Goal: Task Accomplishment & Management: Complete application form

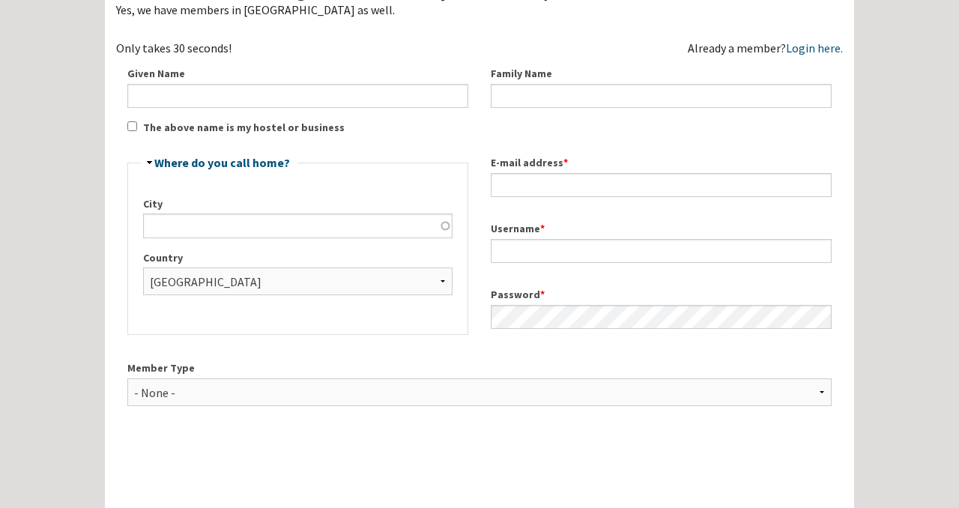
scroll to position [209, 0]
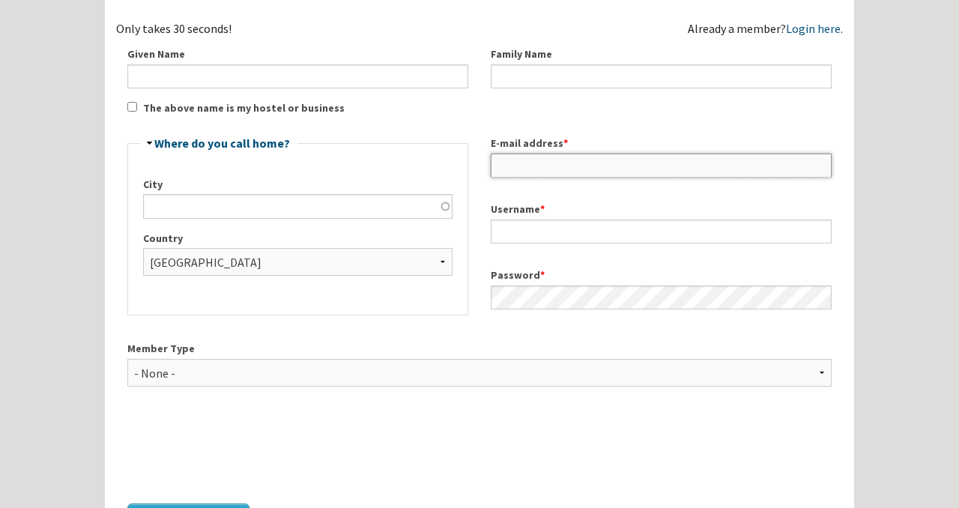
click at [512, 175] on input "E-mail address *" at bounding box center [661, 166] width 341 height 24
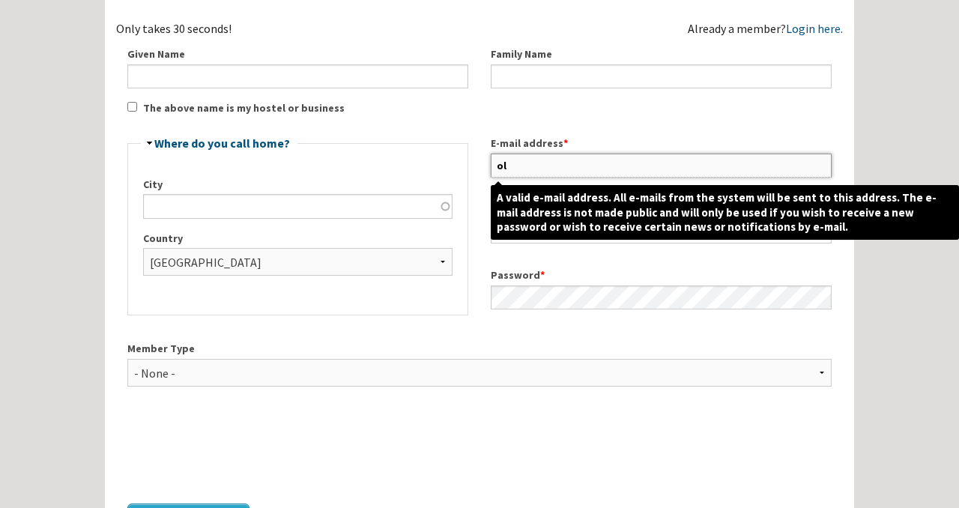
type input "o"
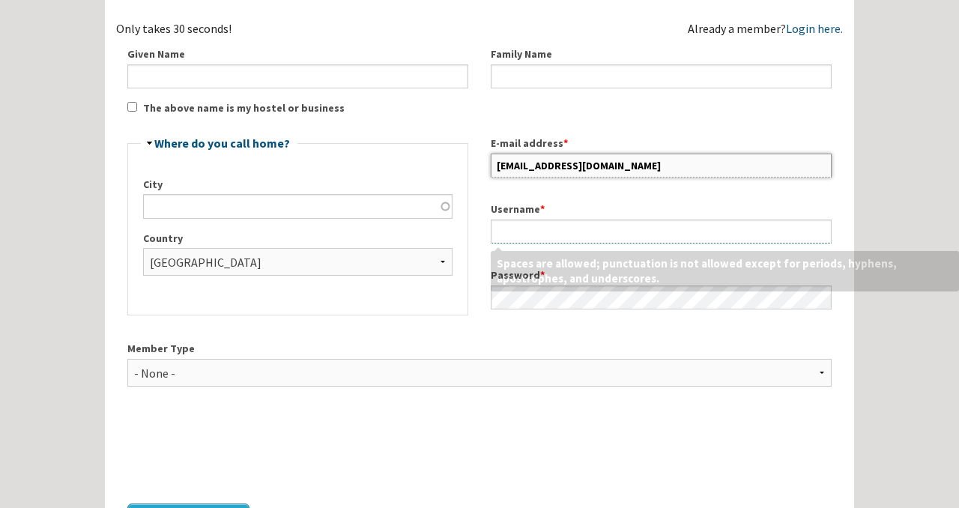
type input "dwellanddailyco@gmail.com"
click at [576, 228] on input "Username *" at bounding box center [661, 231] width 341 height 24
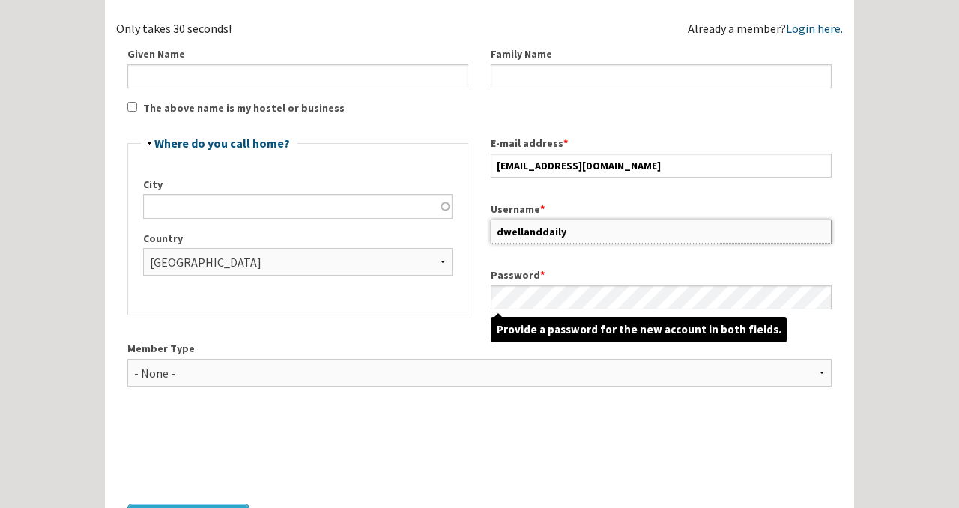
type input "dwellanddaily"
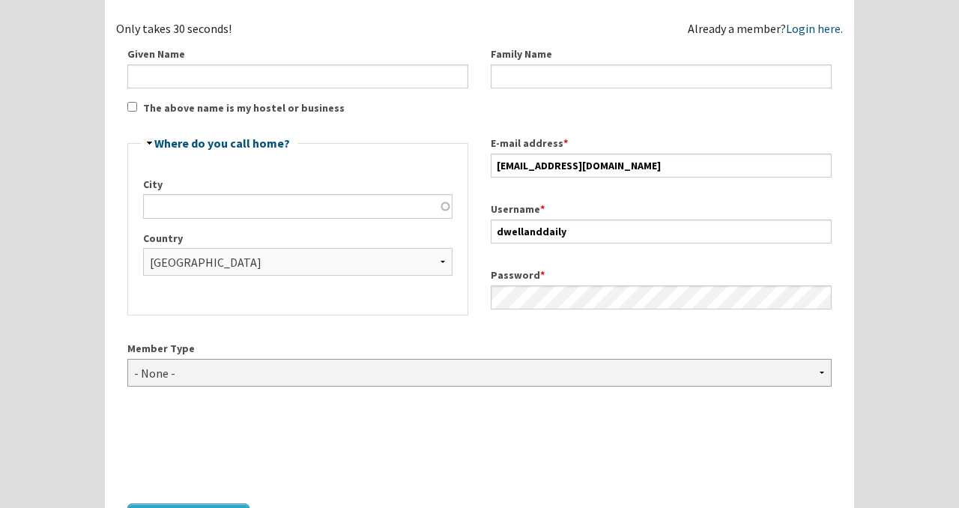
click at [518, 380] on select "- None - Hostel Owner Hostel Manager Hostel Investor Hostel Staff Hostel Volunt…" at bounding box center [479, 373] width 704 height 28
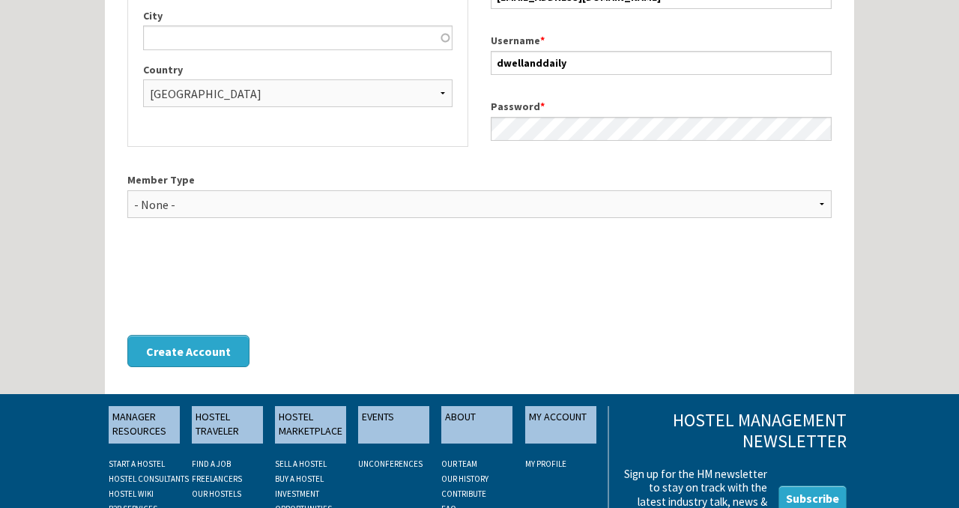
scroll to position [396, 0]
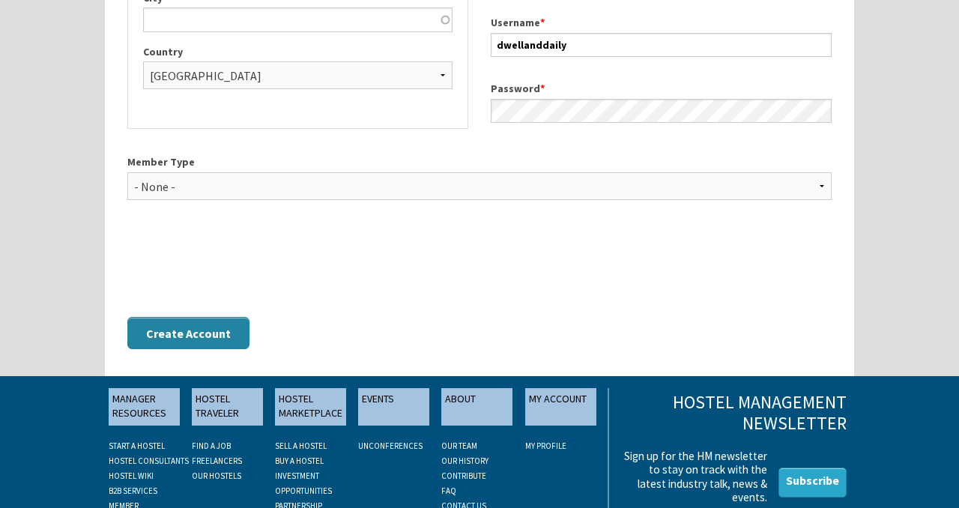
click at [197, 330] on button "Create Account" at bounding box center [188, 333] width 122 height 32
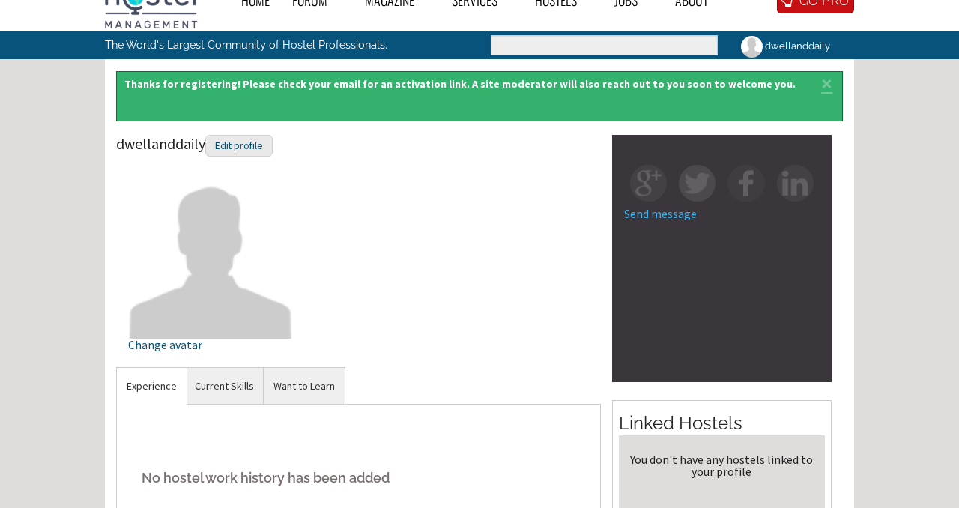
scroll to position [25, 0]
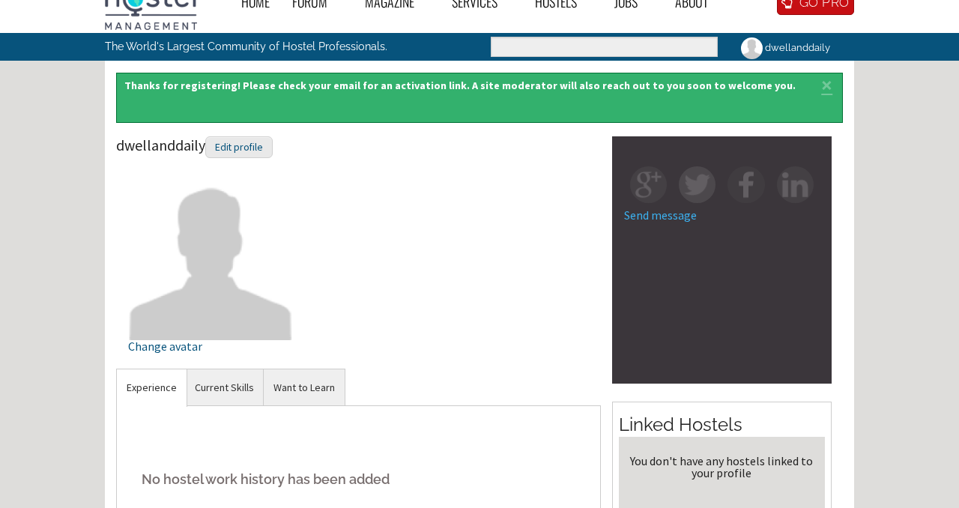
click at [653, 217] on link "Send message" at bounding box center [660, 214] width 73 height 15
